Goal: Task Accomplishment & Management: Use online tool/utility

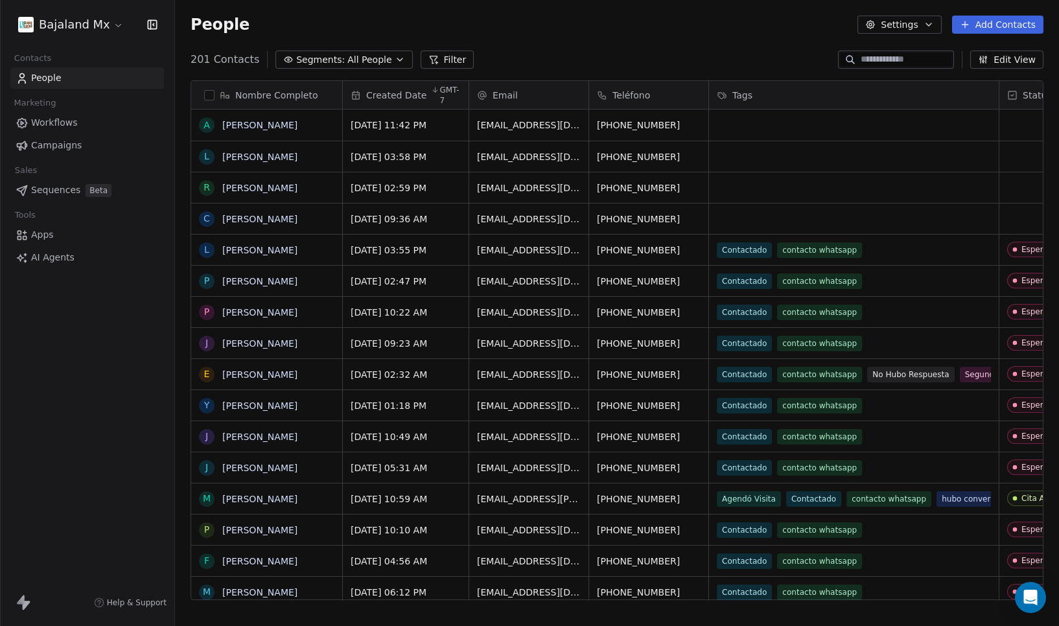
scroll to position [541, 874]
click at [1013, 20] on button "Add Contacts" at bounding box center [997, 25] width 91 height 18
click at [1009, 76] on span "Import from CSV" at bounding box center [994, 74] width 75 height 14
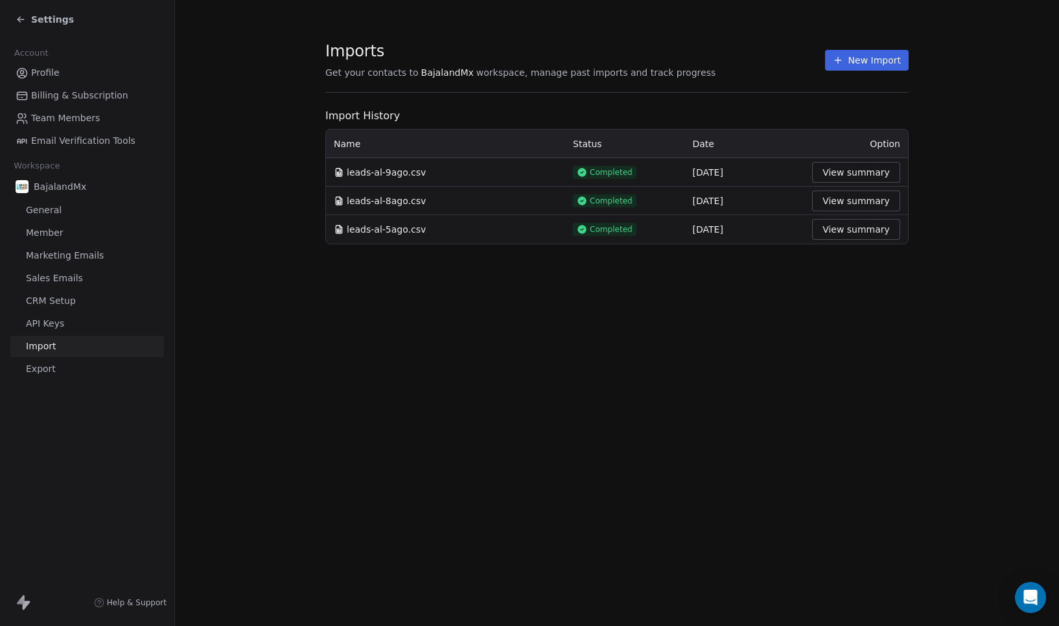
click at [877, 61] on button "New Import" at bounding box center [867, 60] width 84 height 21
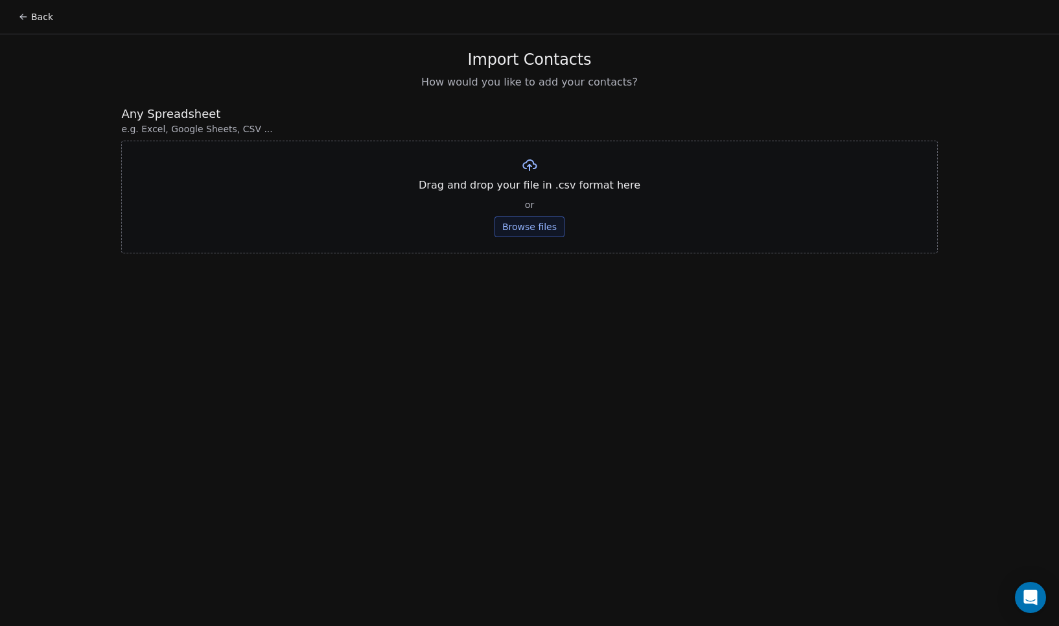
click at [528, 224] on button "Browse files" at bounding box center [530, 227] width 70 height 21
click at [543, 193] on button "Upload" at bounding box center [529, 190] width 47 height 21
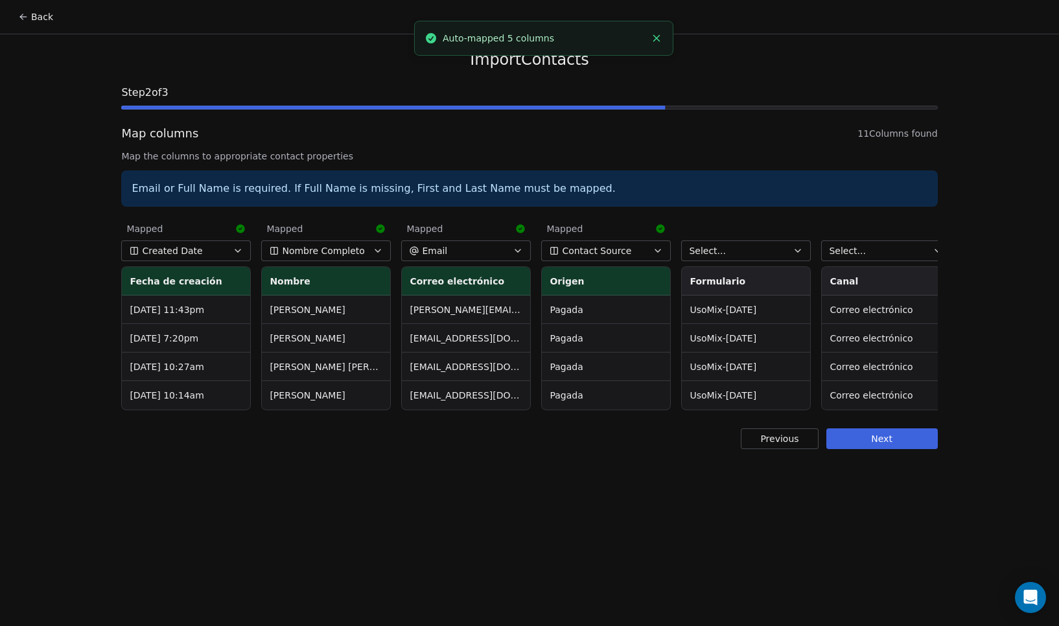
click at [624, 252] on span "Contact Source" at bounding box center [596, 250] width 69 height 13
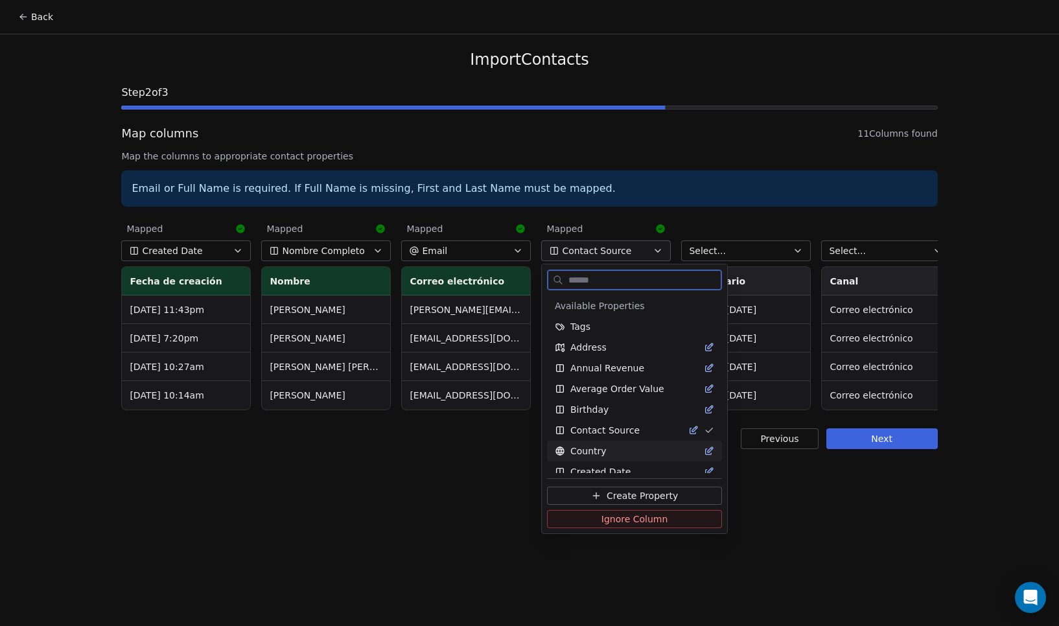
click at [630, 517] on span "Ignore Column" at bounding box center [635, 519] width 67 height 13
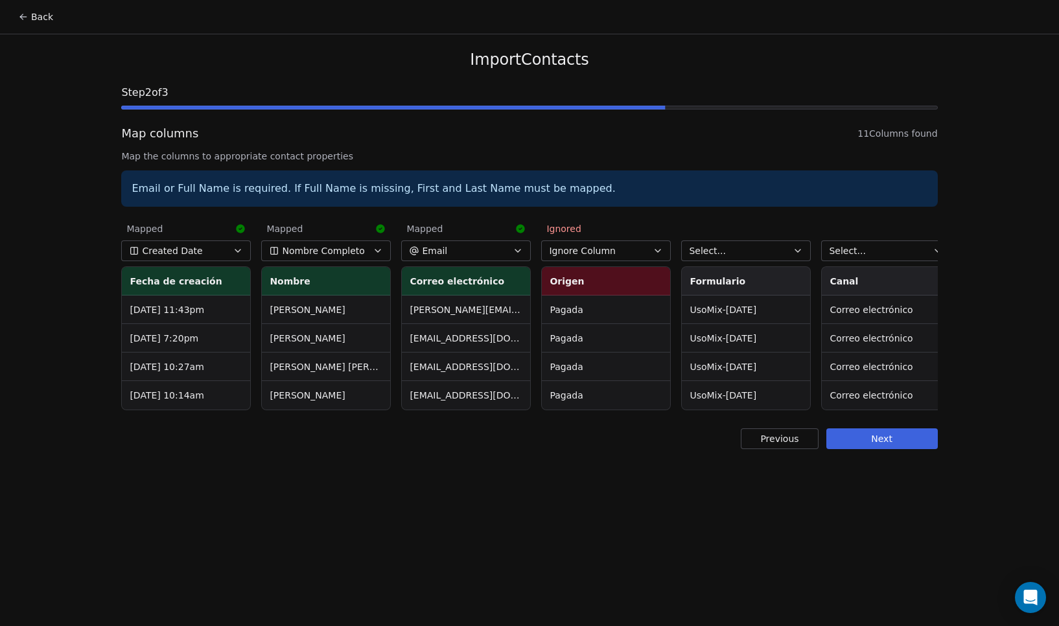
click at [733, 247] on button "Select..." at bounding box center [746, 251] width 130 height 21
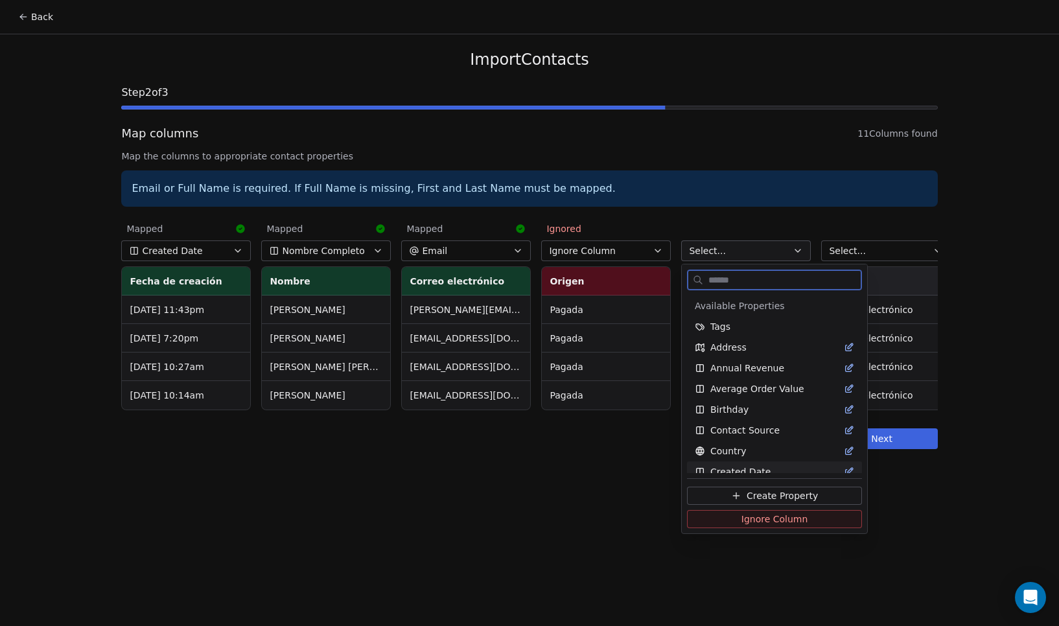
drag, startPoint x: 722, startPoint y: 522, endPoint x: 790, endPoint y: 450, distance: 99.5
click at [722, 521] on button "Ignore Column" at bounding box center [774, 519] width 175 height 18
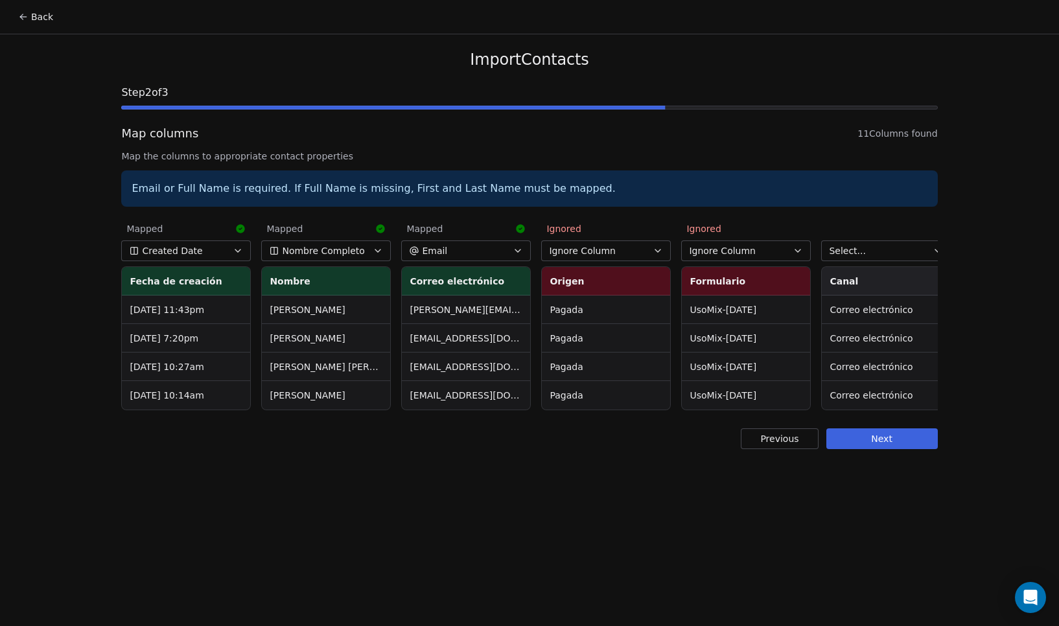
click at [856, 255] on span "Select..." at bounding box center [847, 250] width 37 height 13
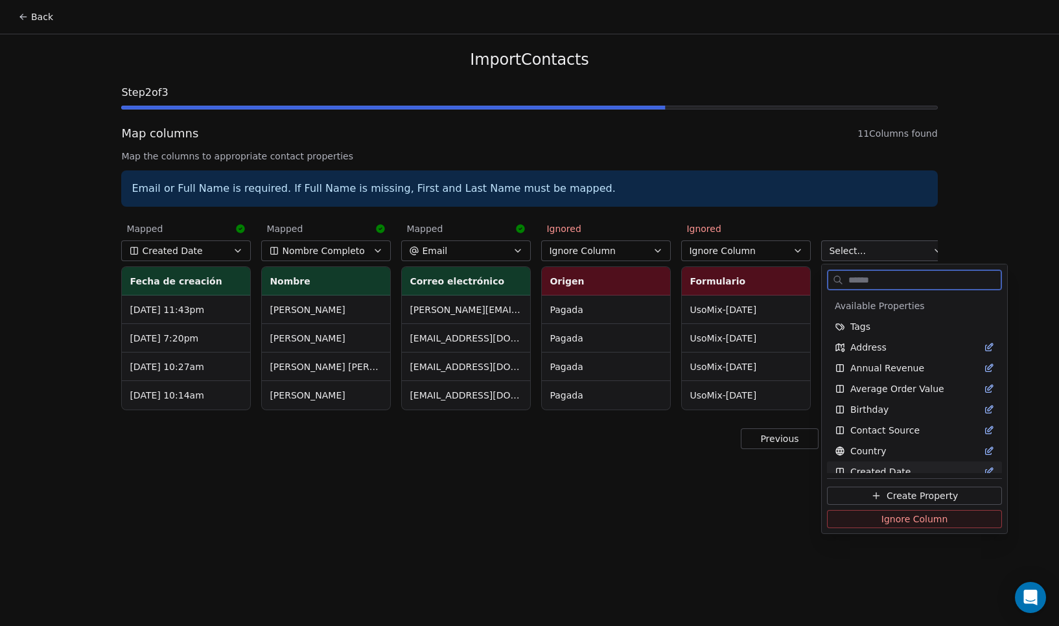
click at [871, 522] on button "Ignore Column" at bounding box center [914, 519] width 175 height 18
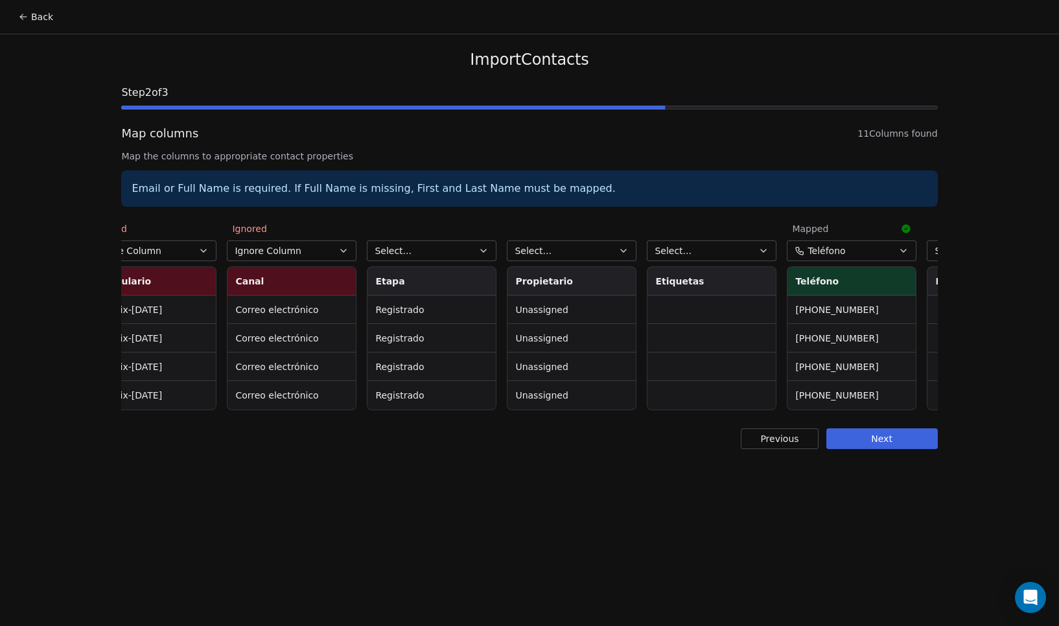
scroll to position [0, 713]
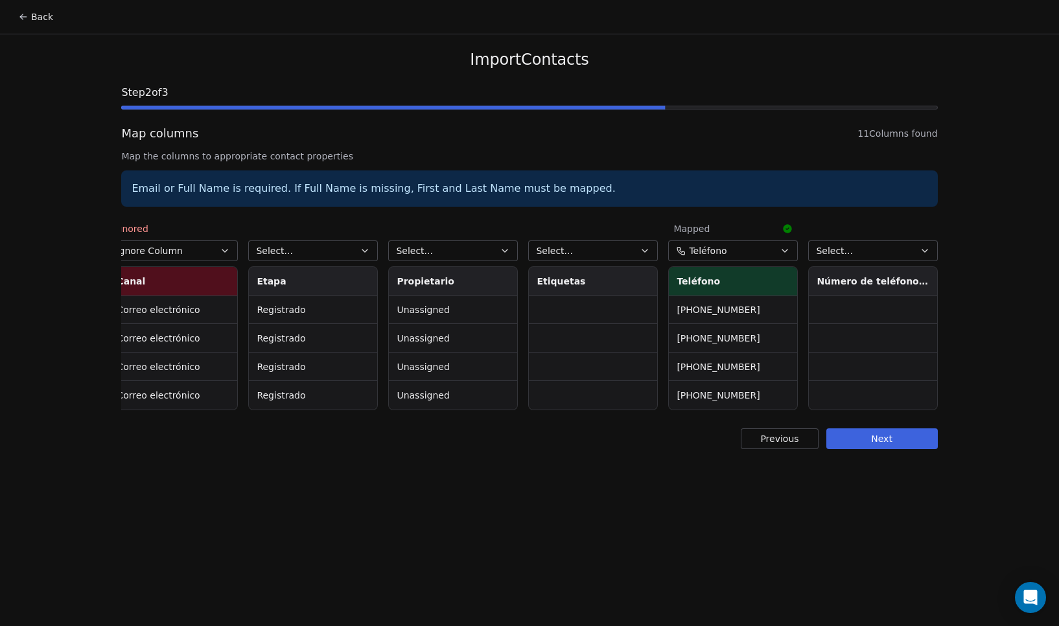
click at [370, 254] on icon "button" at bounding box center [365, 251] width 10 height 10
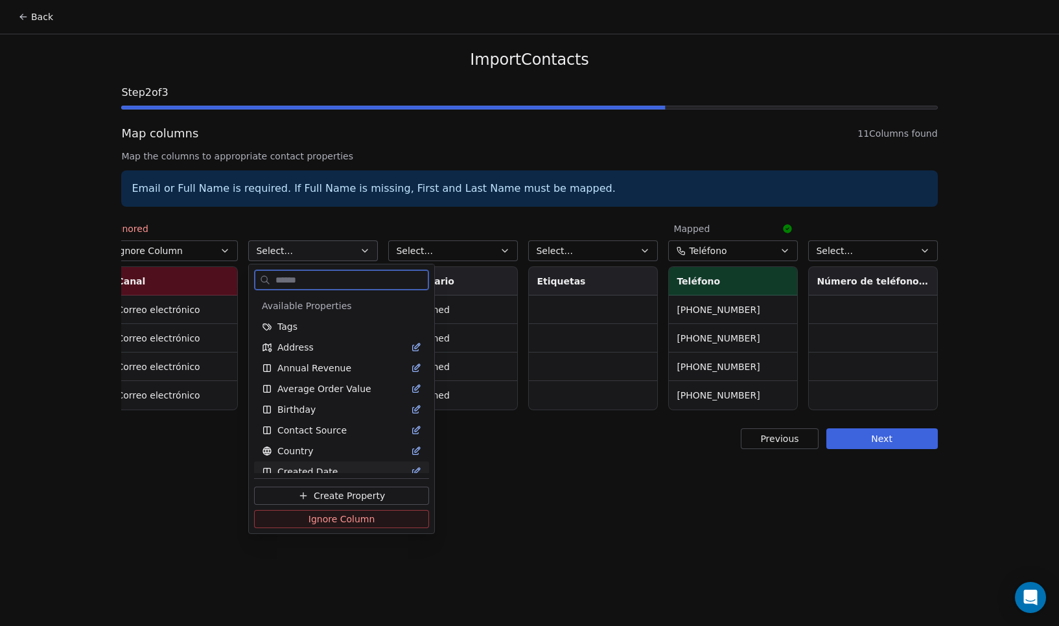
drag, startPoint x: 371, startPoint y: 517, endPoint x: 476, endPoint y: 399, distance: 157.9
click at [371, 517] on button "Ignore Column" at bounding box center [341, 519] width 175 height 18
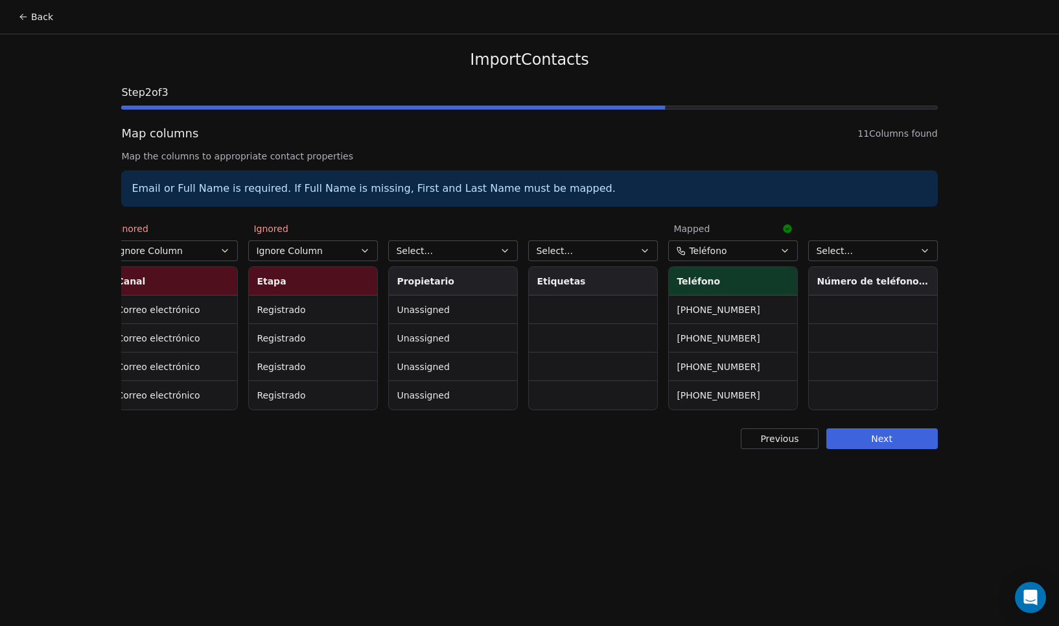
click at [482, 253] on button "Select..." at bounding box center [453, 251] width 130 height 21
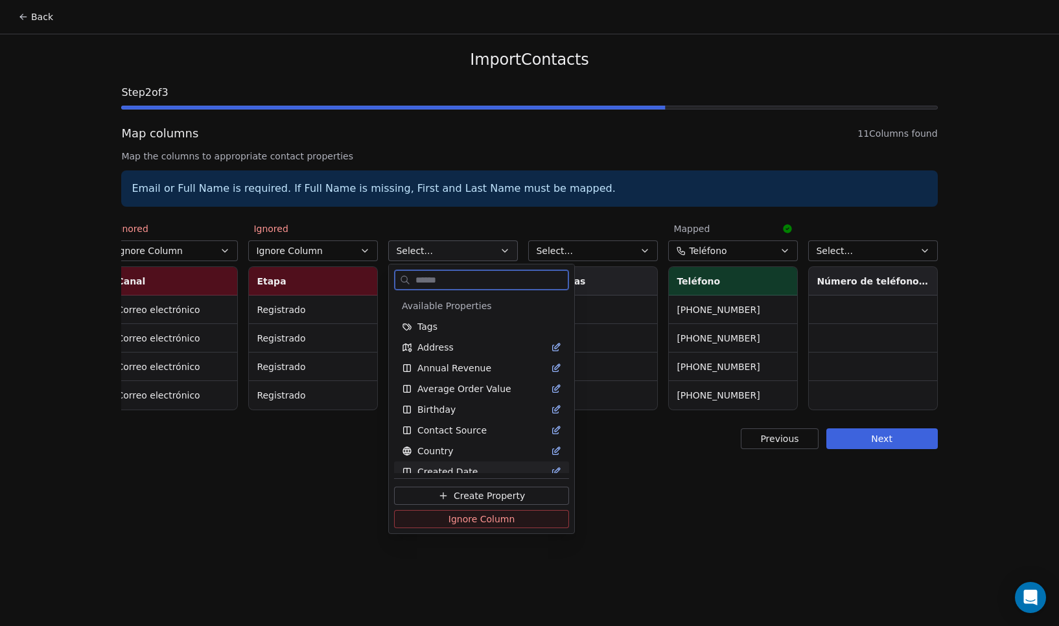
click at [495, 515] on span "Ignore Column" at bounding box center [482, 519] width 67 height 13
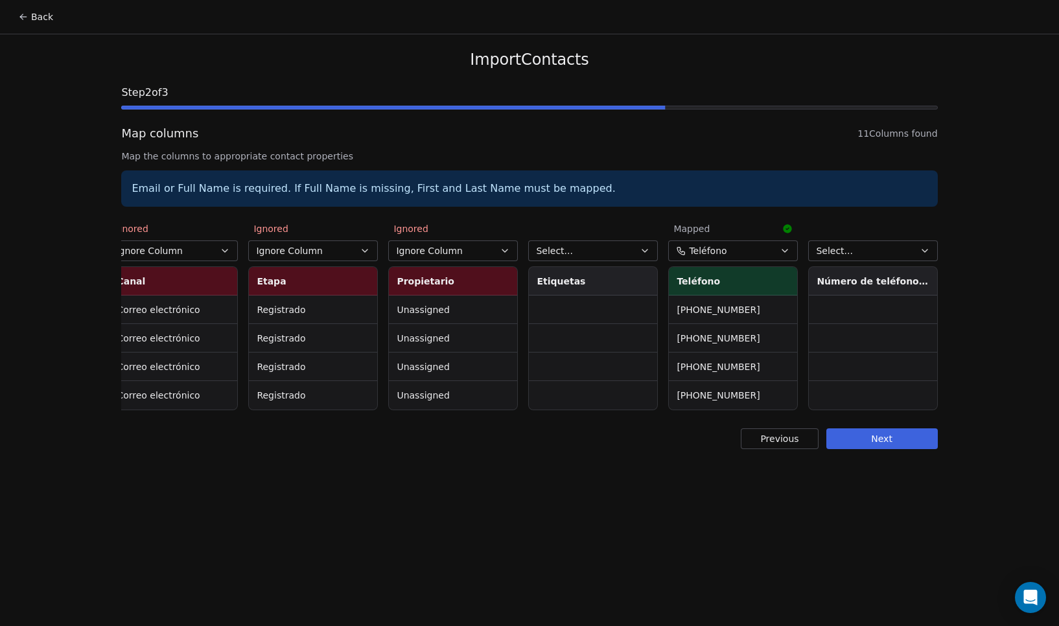
click at [568, 253] on span "Select..." at bounding box center [554, 250] width 37 height 13
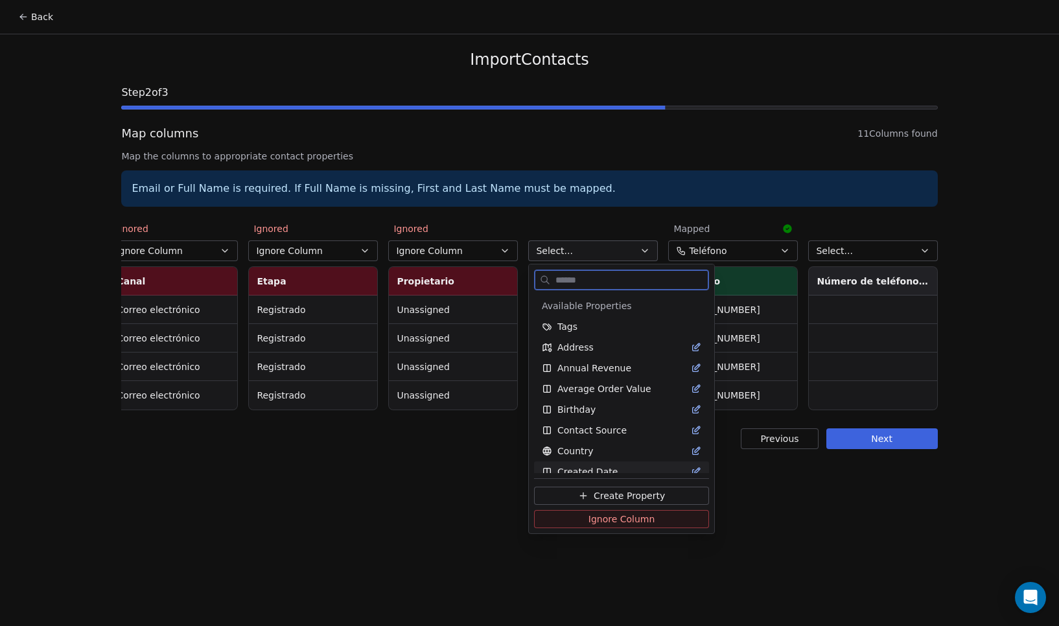
drag, startPoint x: 593, startPoint y: 519, endPoint x: 600, endPoint y: 493, distance: 26.9
click at [593, 518] on span "Ignore Column" at bounding box center [622, 519] width 67 height 13
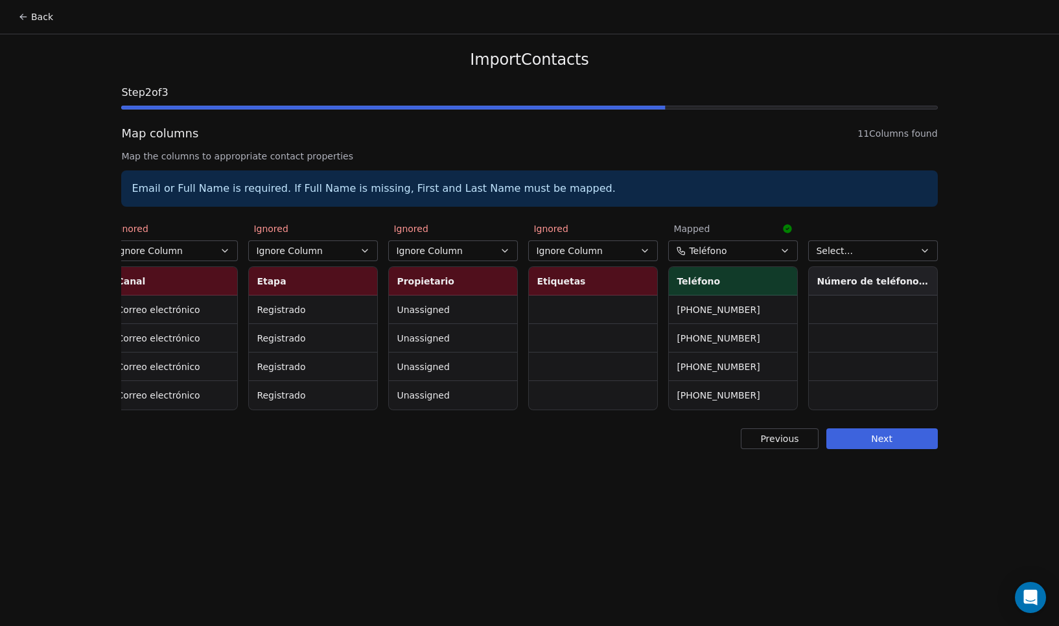
click at [871, 258] on button "Select..." at bounding box center [873, 251] width 130 height 21
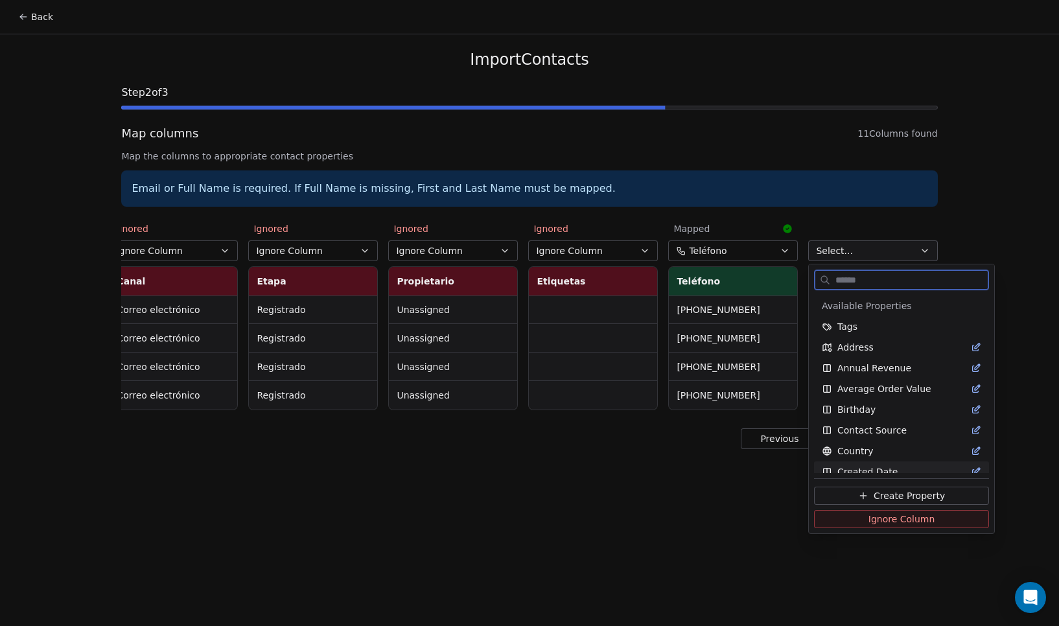
click at [882, 519] on span "Ignore Column" at bounding box center [902, 519] width 67 height 13
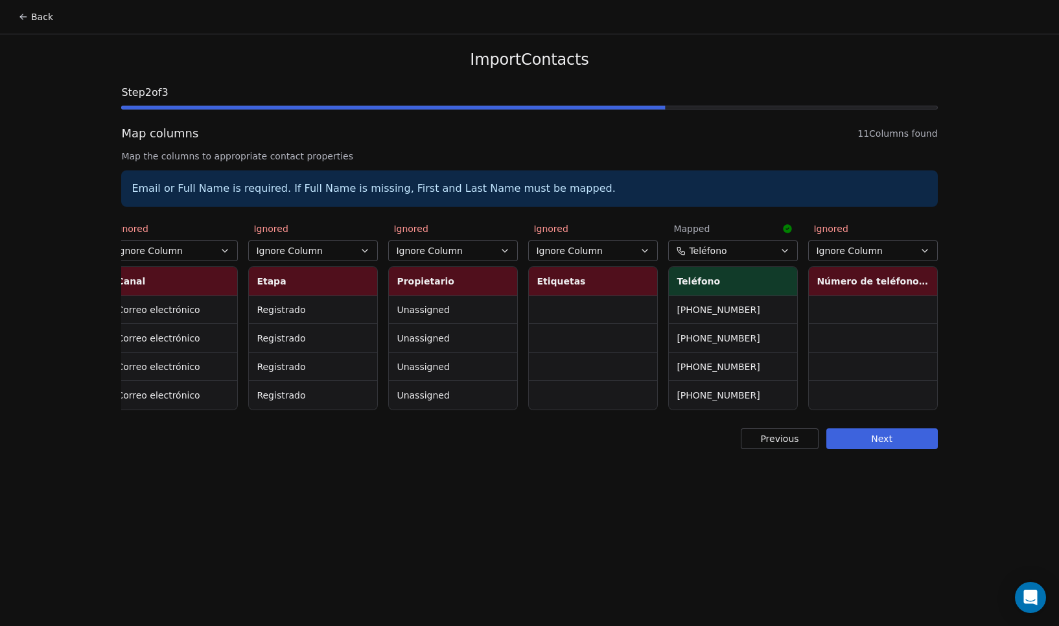
click at [874, 449] on button "Next" at bounding box center [882, 438] width 111 height 21
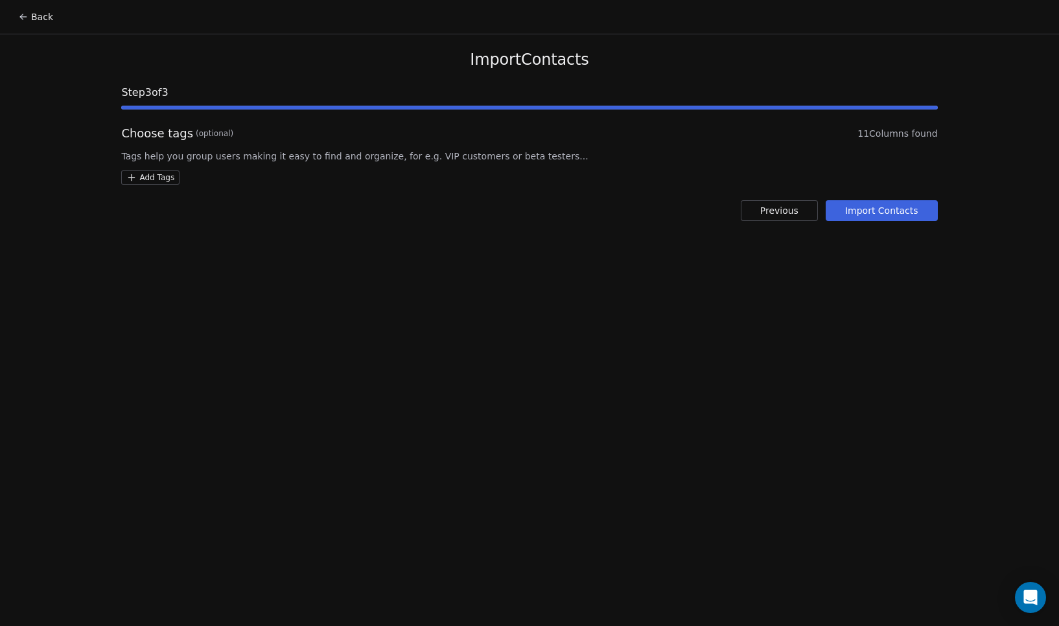
click at [872, 206] on button "Import Contacts" at bounding box center [882, 210] width 112 height 21
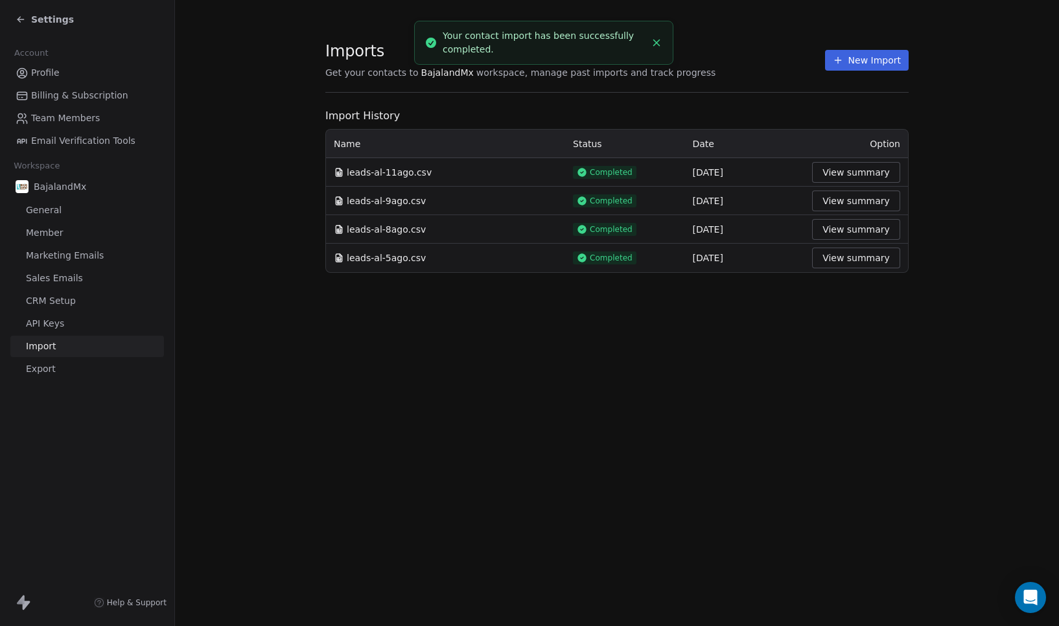
click at [56, 23] on span "Settings" at bounding box center [52, 19] width 43 height 13
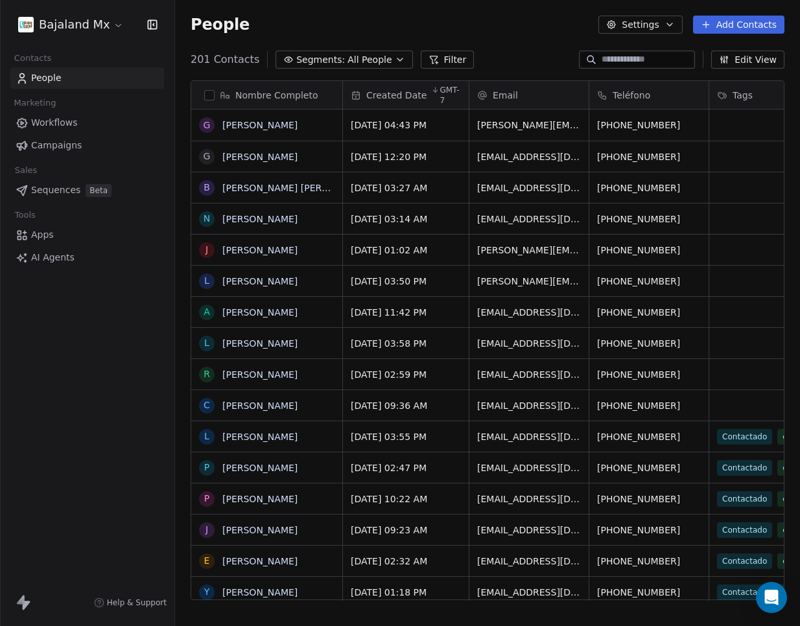
scroll to position [541, 615]
